Goal: Information Seeking & Learning: Learn about a topic

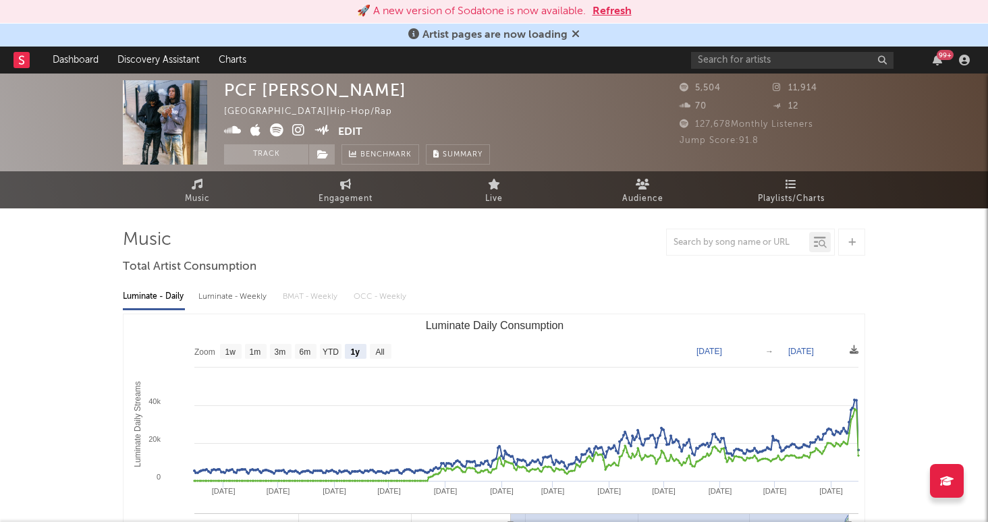
select select "1y"
select select "1w"
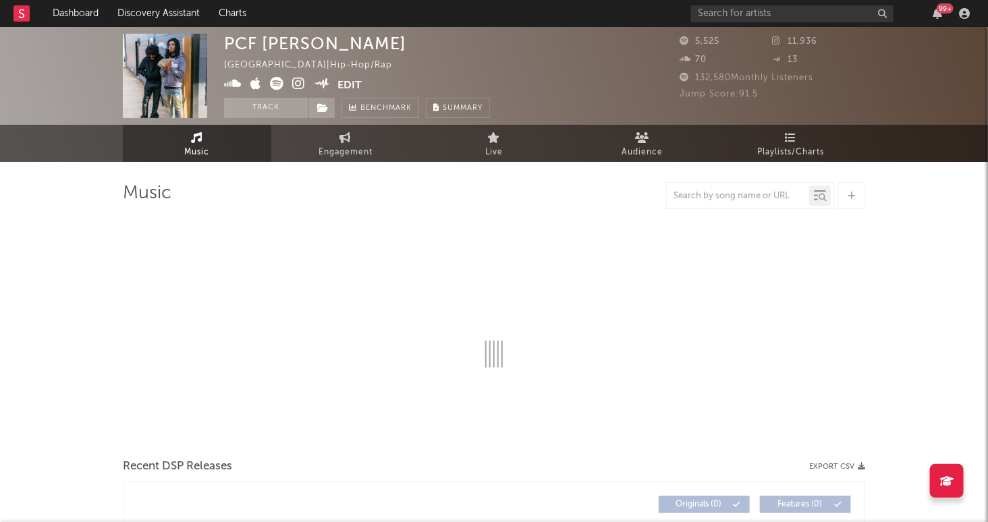
select select "6m"
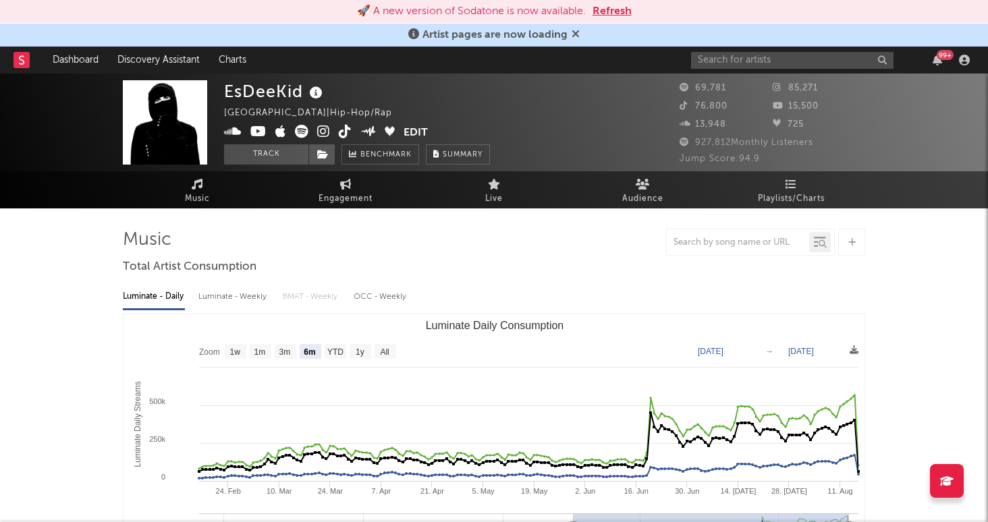
select select "6m"
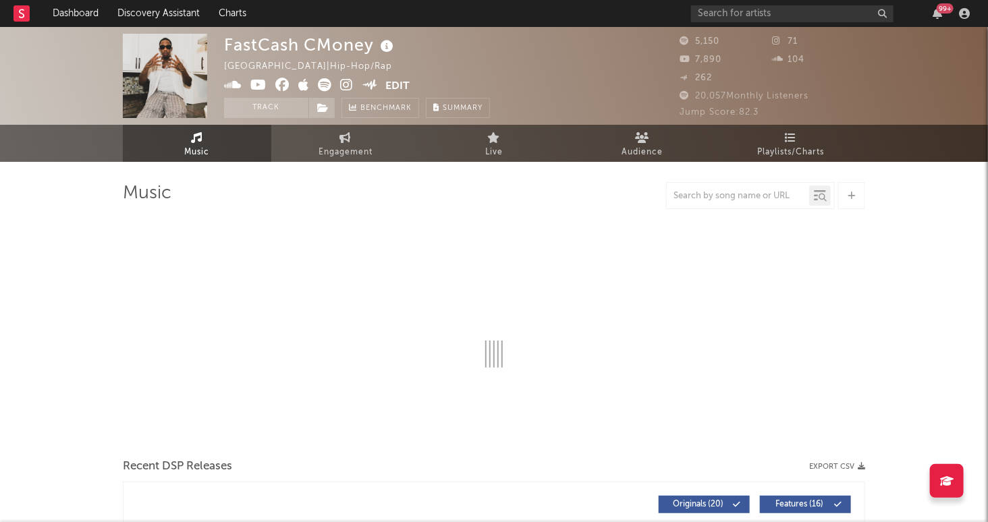
select select "6m"
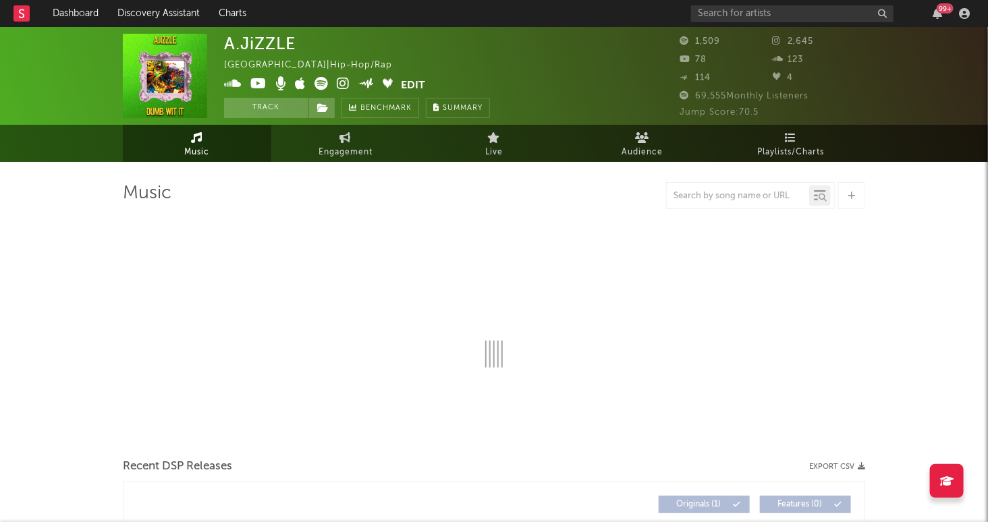
select select "6m"
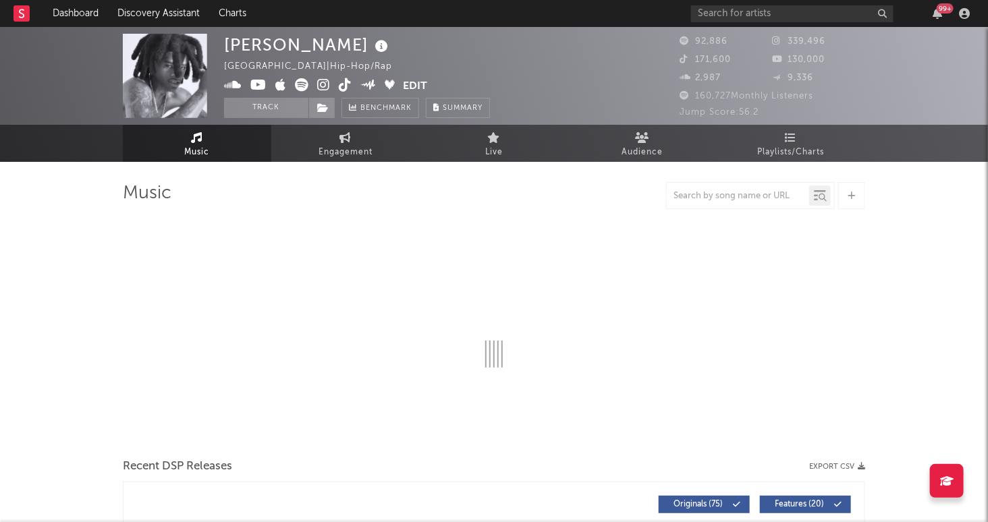
select select "6m"
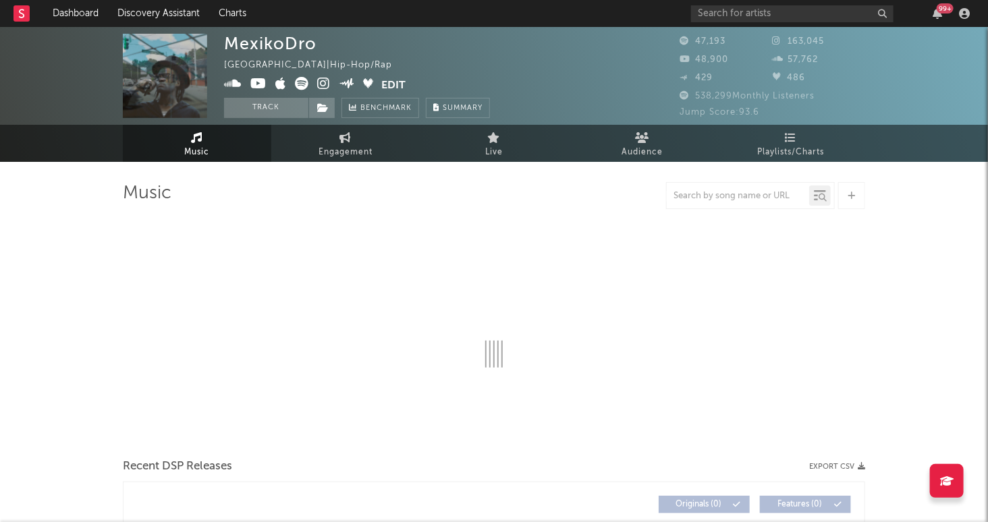
select select "6m"
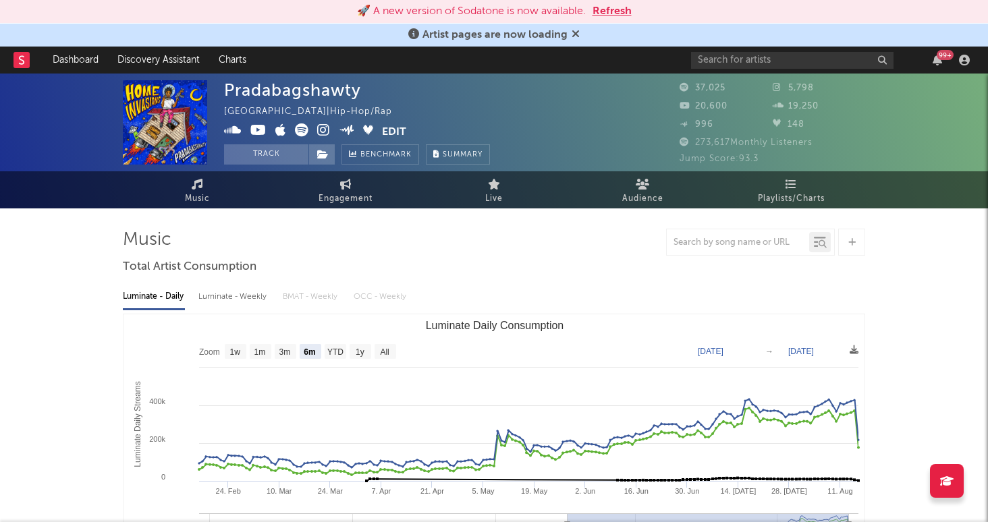
select select "6m"
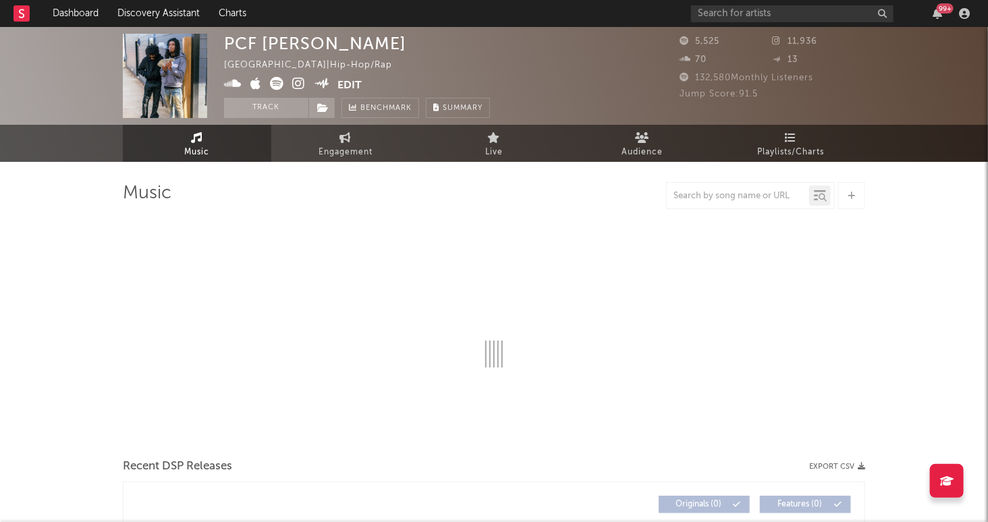
select select "6m"
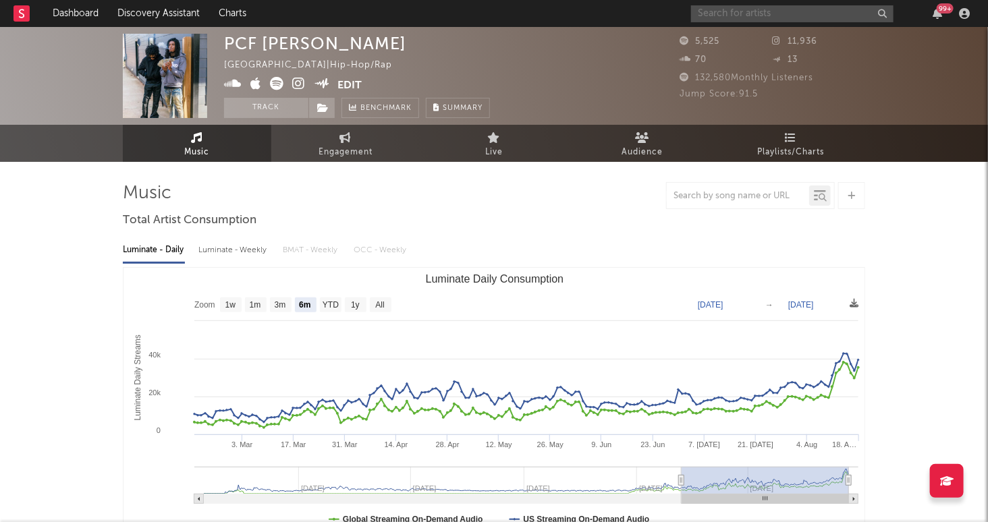
click at [798, 16] on input "text" at bounding box center [792, 13] width 203 height 17
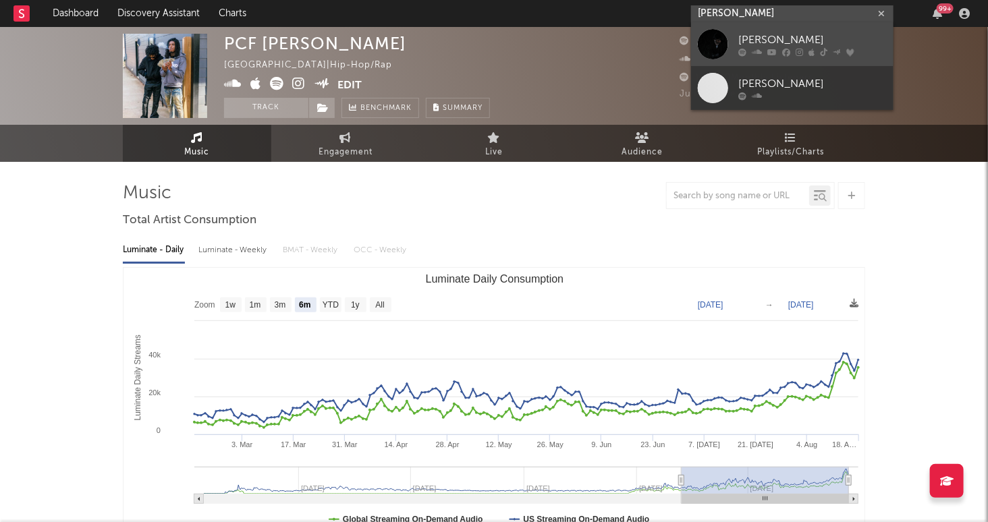
type input "myles lloyd"
click at [848, 41] on div "Myles Lloyd" at bounding box center [812, 40] width 149 height 16
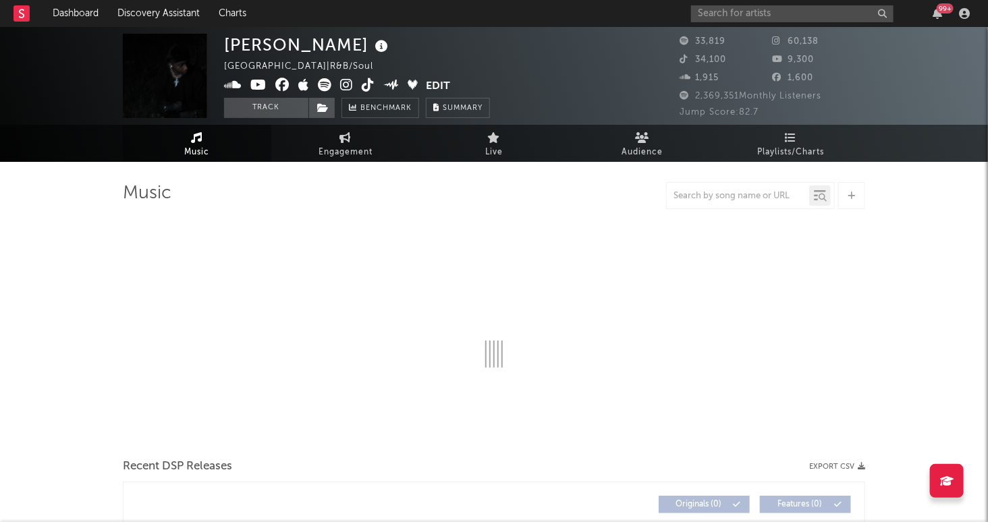
select select "6m"
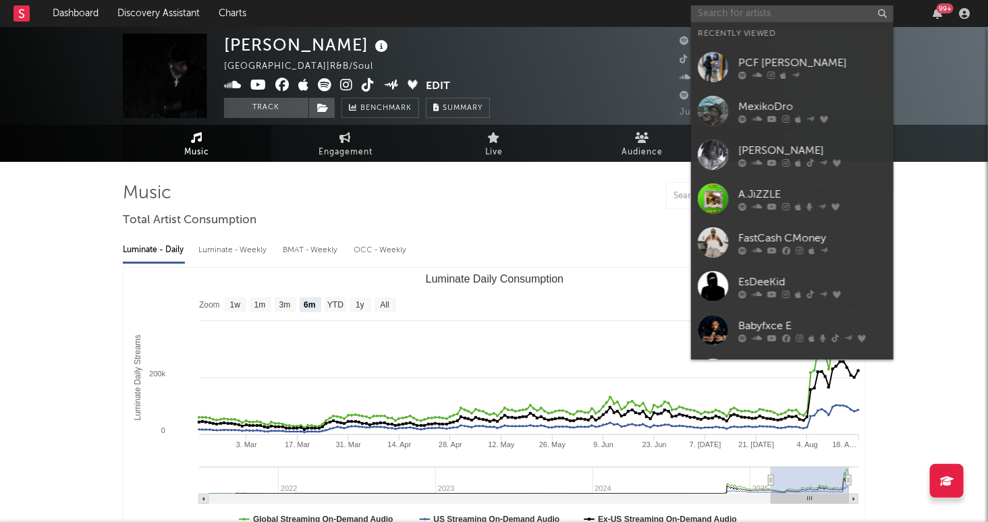
click at [753, 9] on input "text" at bounding box center [792, 13] width 203 height 17
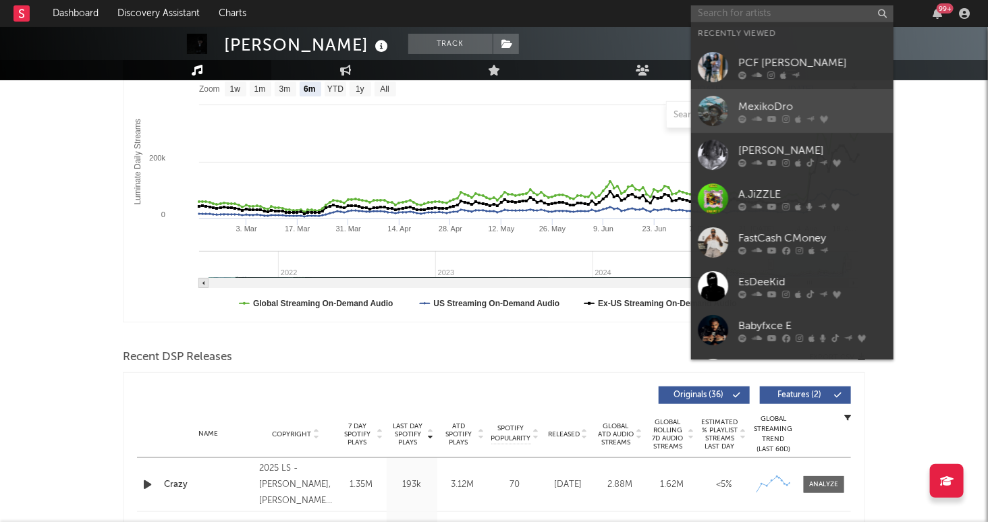
scroll to position [203, 0]
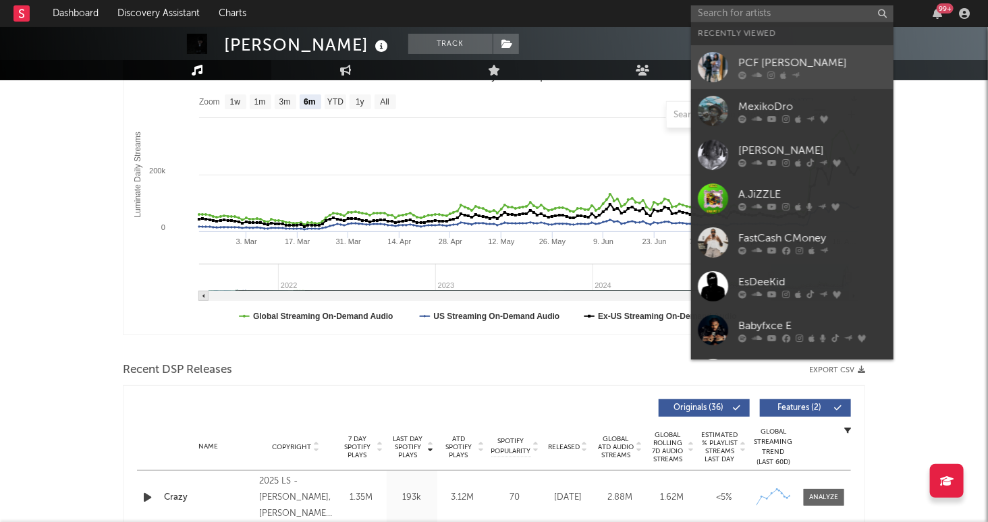
click at [813, 71] on div "PCF Jaey" at bounding box center [812, 63] width 149 height 16
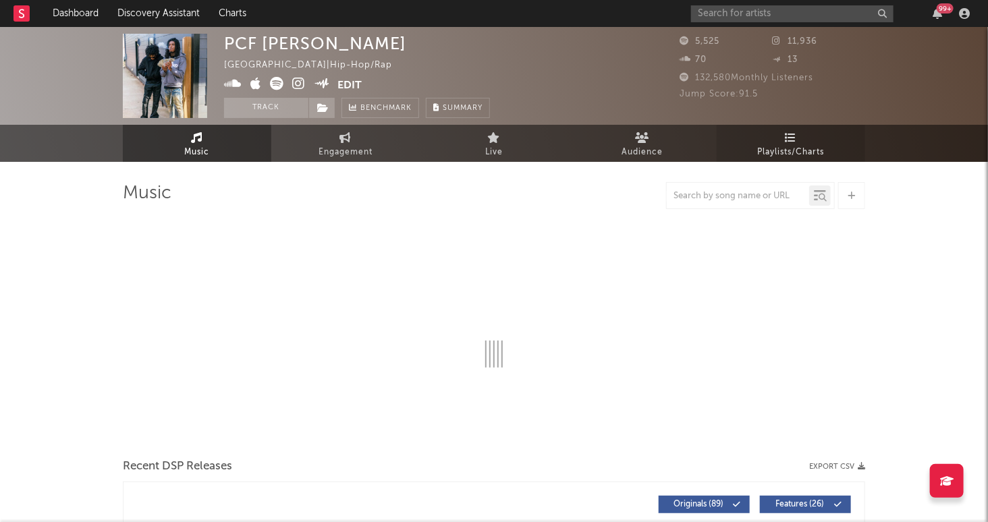
select select "6m"
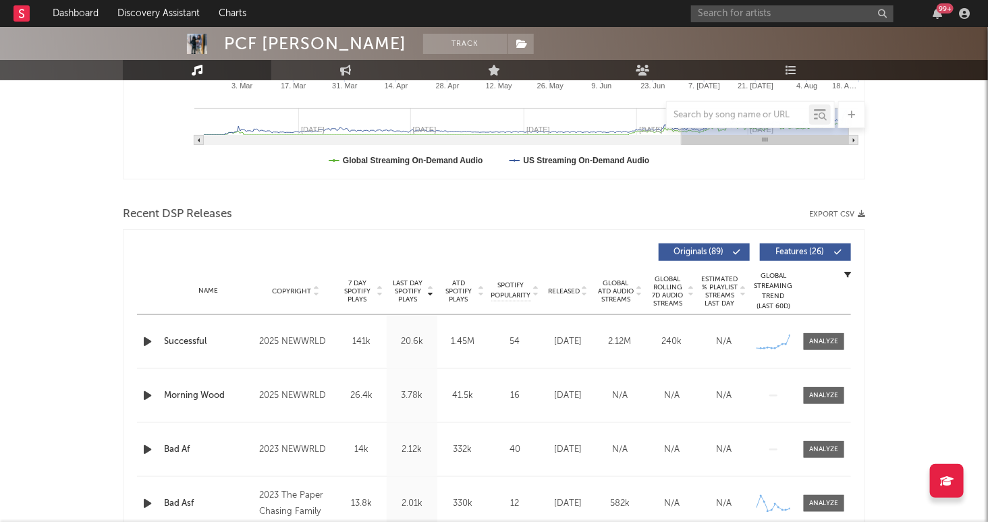
scroll to position [360, 0]
click at [144, 340] on icon "button" at bounding box center [147, 340] width 14 height 17
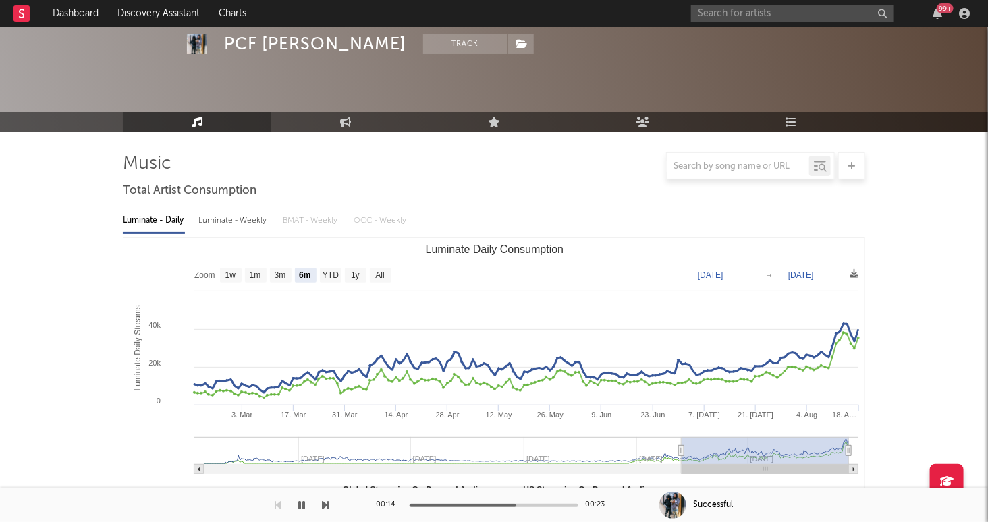
scroll to position [0, 0]
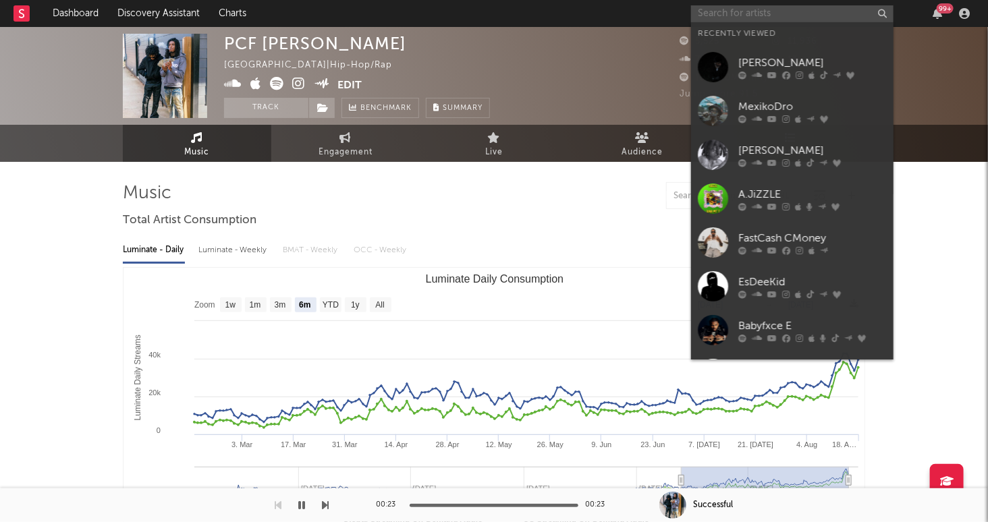
click at [799, 16] on input "text" at bounding box center [792, 13] width 203 height 17
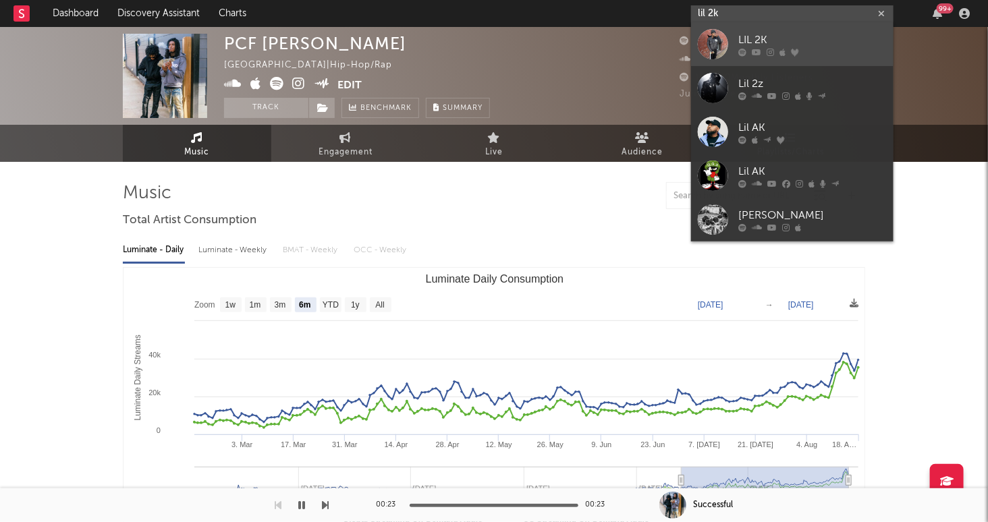
type input "lil 2k"
click at [858, 35] on div "LIL 2K" at bounding box center [812, 40] width 149 height 16
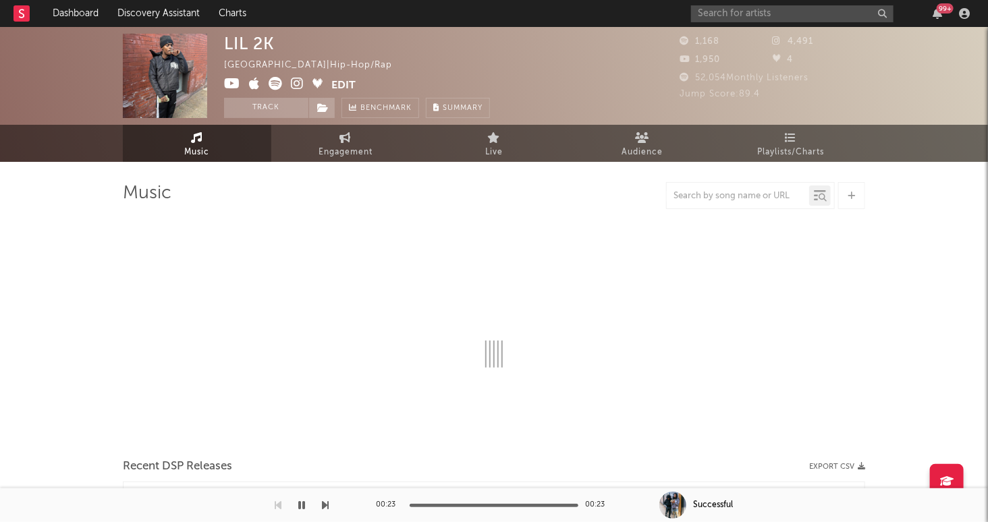
select select "6m"
